Goal: Task Accomplishment & Management: Manage account settings

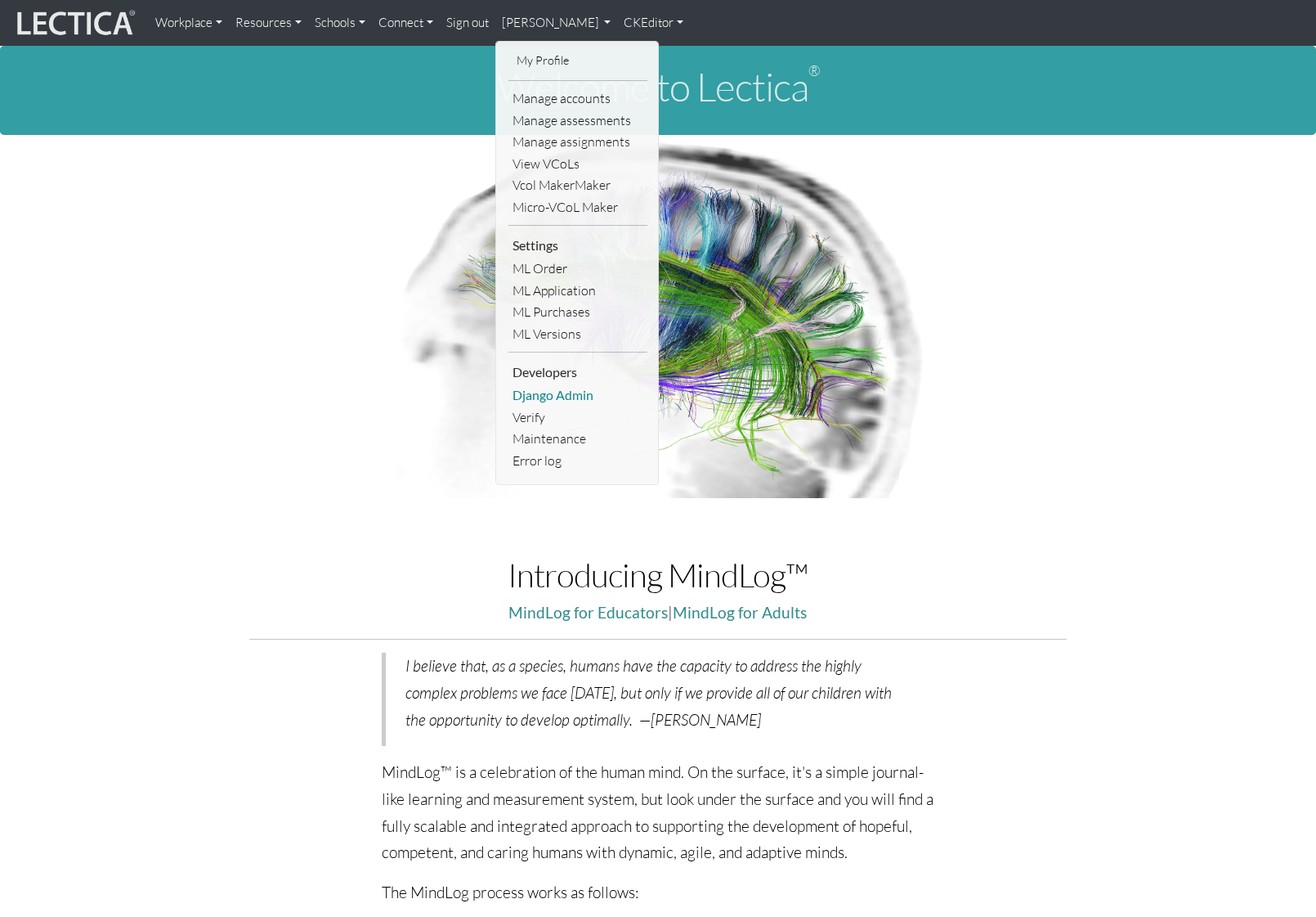
click at [580, 390] on link "Django Admin" at bounding box center [578, 395] width 139 height 22
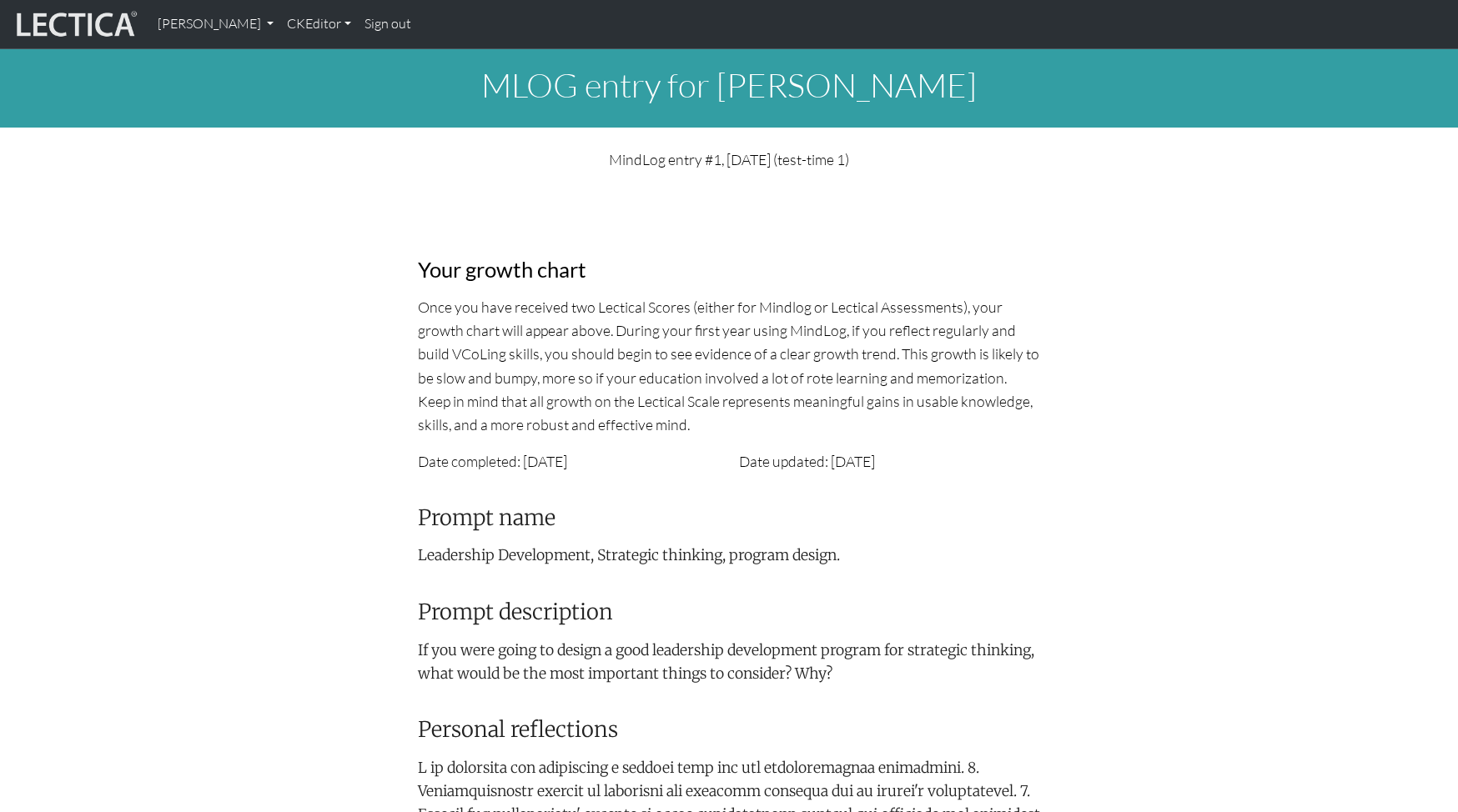
scroll to position [887, 0]
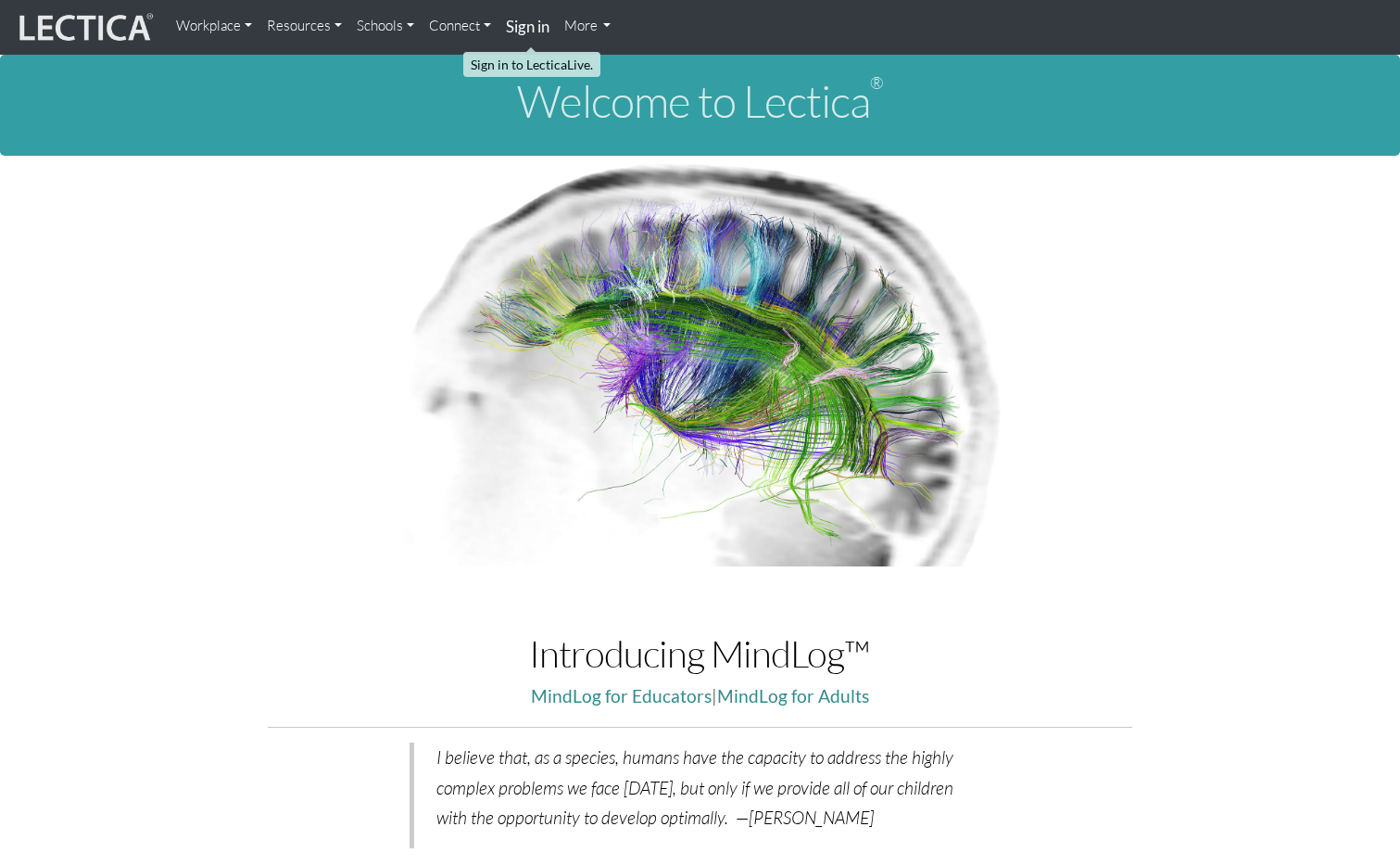
click at [545, 18] on strong "Sign in" at bounding box center [527, 26] width 44 height 19
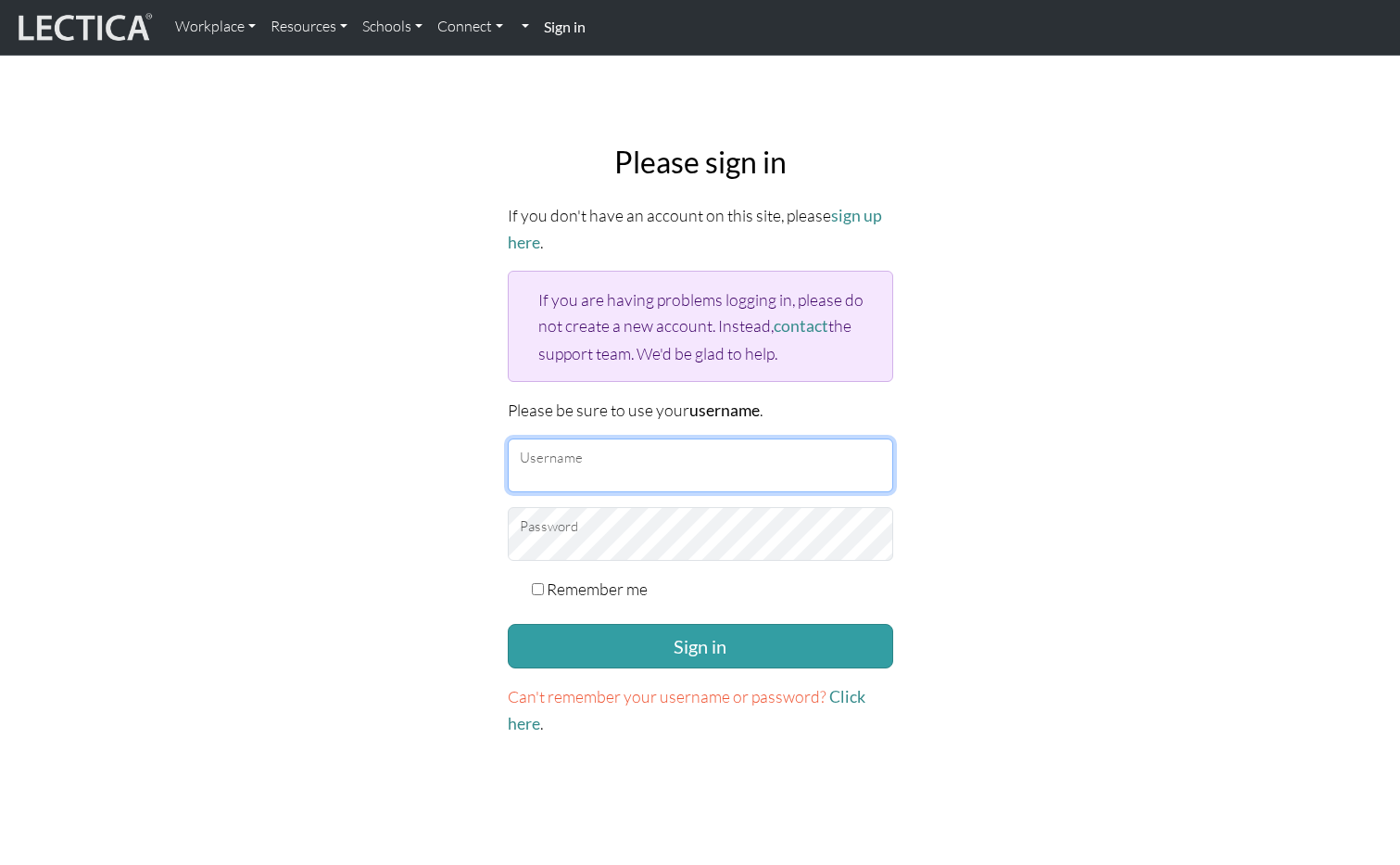
click at [574, 462] on input "Username" at bounding box center [700, 465] width 386 height 54
paste input "mindlog5thstudent"
type input "mindlog5thstudent"
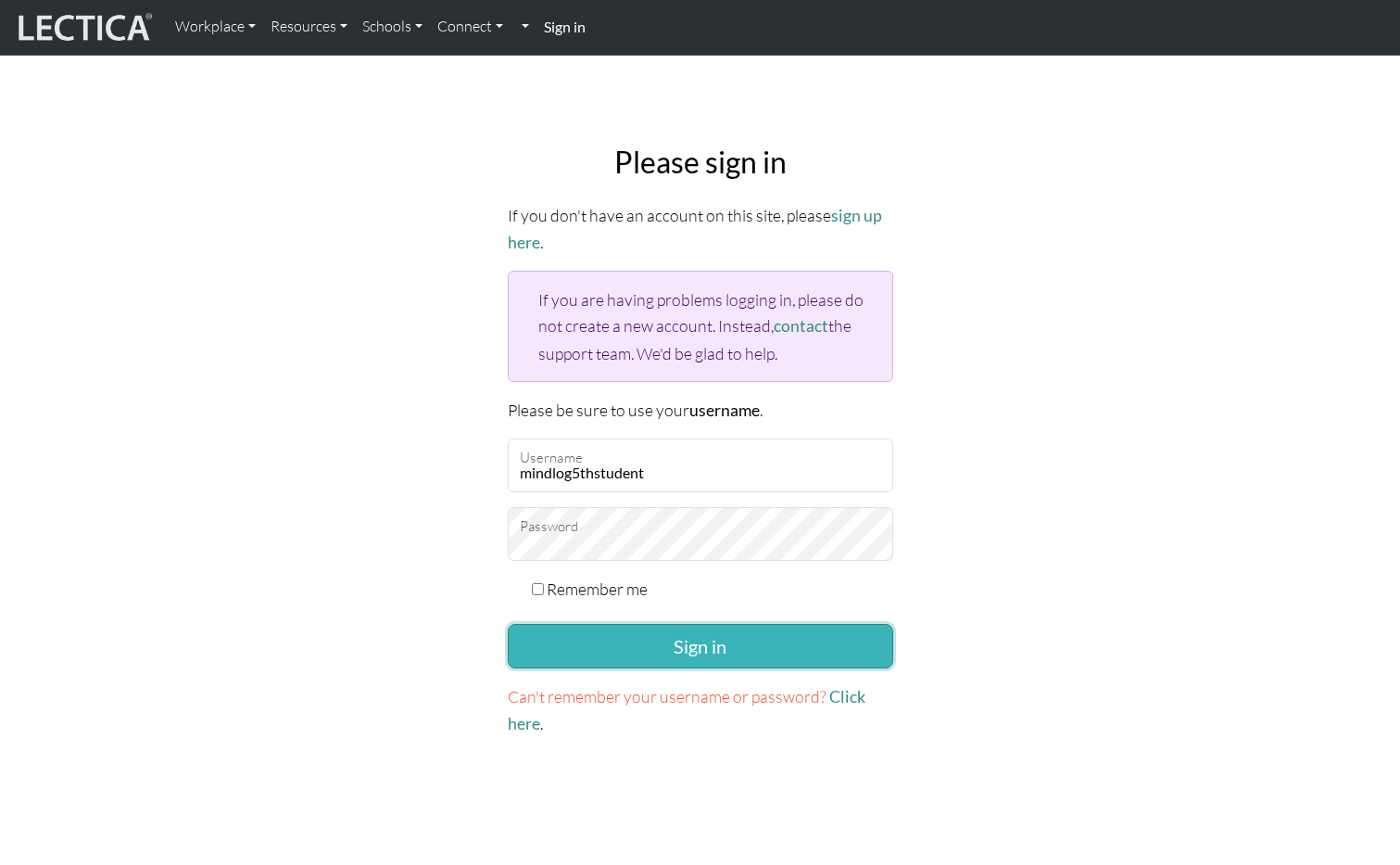
click at [862, 637] on button "Sign in" at bounding box center [700, 646] width 386 height 45
